Goal: Transaction & Acquisition: Purchase product/service

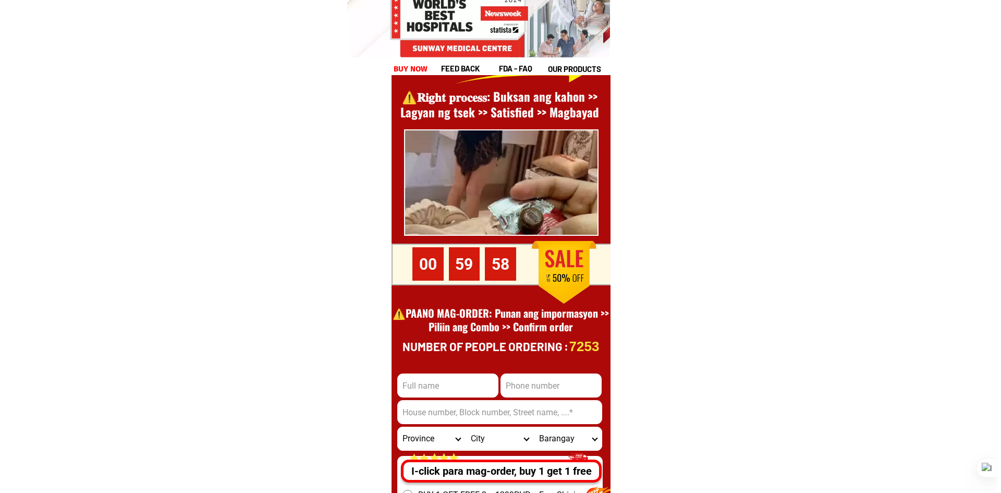
scroll to position [14447, 0]
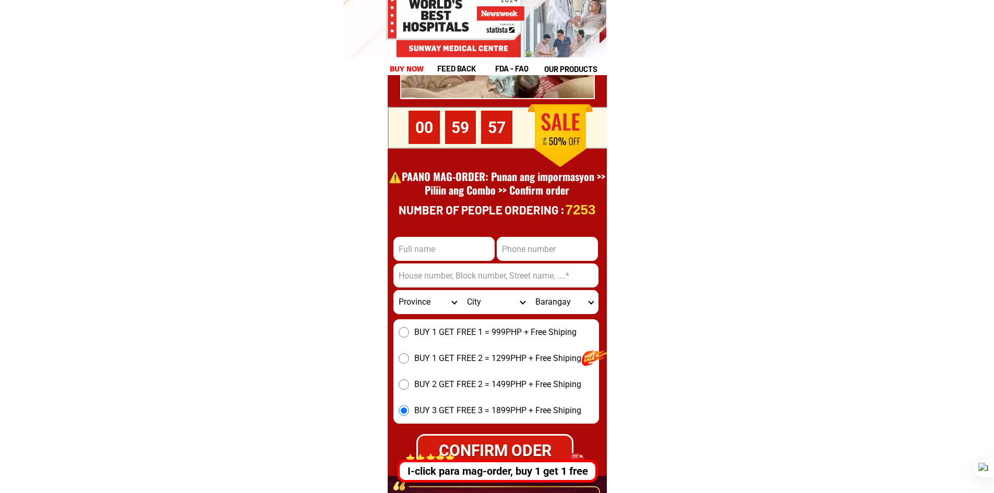
drag, startPoint x: 453, startPoint y: 247, endPoint x: 454, endPoint y: 261, distance: 14.1
click at [453, 247] on input "Input full_name" at bounding box center [443, 249] width 101 height 24
type input "test"
click at [517, 259] on input "Input phone_number" at bounding box center [547, 249] width 101 height 24
type input "09956535101"
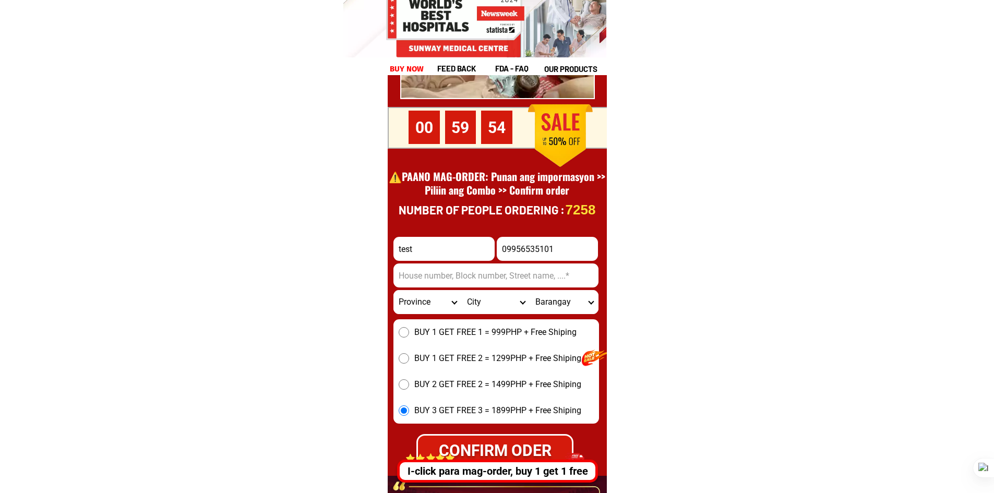
click at [493, 274] on input "Input address" at bounding box center [495, 275] width 205 height 24
type input "[STREET_ADDRESS]"
click at [440, 310] on select "Province [GEOGRAPHIC_DATA] [GEOGRAPHIC_DATA][PERSON_NAME][GEOGRAPHIC_DATA][GEOG…" at bounding box center [427, 302] width 68 height 24
select select "63_869"
click at [393, 290] on select "Province [GEOGRAPHIC_DATA] [GEOGRAPHIC_DATA][PERSON_NAME][GEOGRAPHIC_DATA][GEOG…" at bounding box center [427, 302] width 68 height 24
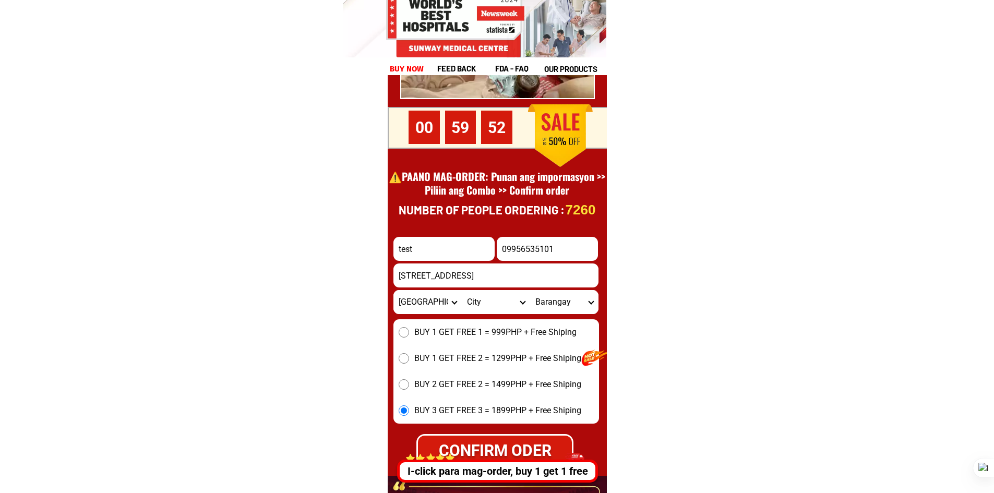
click at [495, 316] on form "test 09956535101 CONFIRM ODER [STREET_ADDRESS] [GEOGRAPHIC_DATA] [GEOGRAPHIC_DA…" at bounding box center [496, 333] width 206 height 265
click at [501, 287] on input "[STREET_ADDRESS]" at bounding box center [495, 275] width 205 height 24
click at [503, 301] on select "City Abulug Allacapan Amulung [GEOGRAPHIC_DATA][PERSON_NAME][GEOGRAPHIC_DATA] […" at bounding box center [496, 302] width 68 height 24
select select "63_8696237"
click at [462, 290] on select "City Abulug Allacapan Amulung [GEOGRAPHIC_DATA][PERSON_NAME][GEOGRAPHIC_DATA] […" at bounding box center [496, 302] width 68 height 24
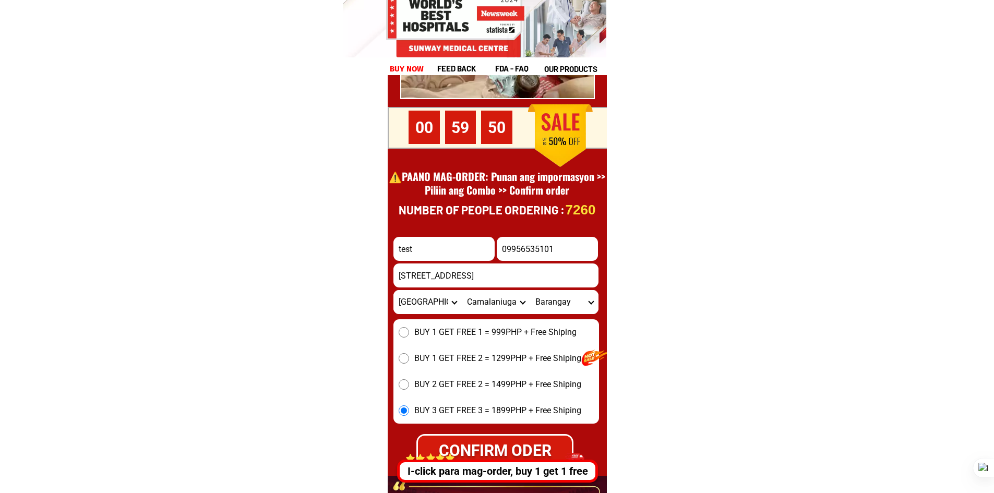
click at [571, 301] on select "Barangay Abagao Afunan cabayu Agusi Alilinu [PERSON_NAME] Casili norte Casili s…" at bounding box center [564, 302] width 68 height 24
select select "63_86962372968"
click at [530, 290] on select "Barangay Abagao Afunan cabayu Agusi Alilinu [PERSON_NAME] Casili norte Casili s…" at bounding box center [564, 302] width 68 height 24
click at [550, 439] on div "CONFIRM ODER" at bounding box center [495, 450] width 154 height 23
radio input "true"
